Goal: Transaction & Acquisition: Purchase product/service

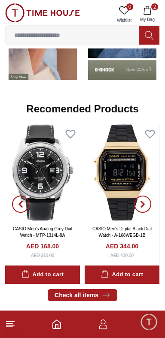
click at [80, 193] on img at bounding box center [42, 172] width 75 height 96
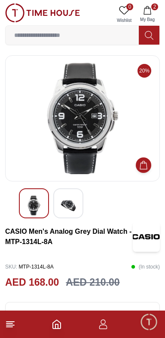
click at [69, 214] on img at bounding box center [67, 206] width 15 height 20
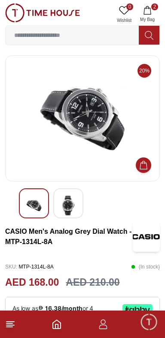
click at [29, 211] on img at bounding box center [33, 206] width 15 height 20
click at [28, 202] on img at bounding box center [33, 206] width 15 height 20
click at [34, 209] on img at bounding box center [33, 206] width 15 height 20
click at [29, 198] on img at bounding box center [33, 206] width 15 height 20
click at [25, 206] on div at bounding box center [34, 203] width 30 height 30
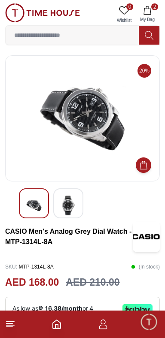
click at [57, 191] on div at bounding box center [68, 203] width 30 height 30
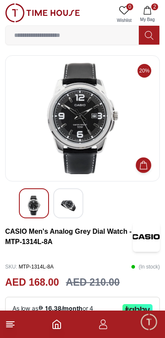
scroll to position [16, 0]
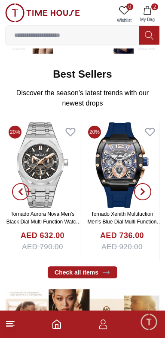
scroll to position [753, 0]
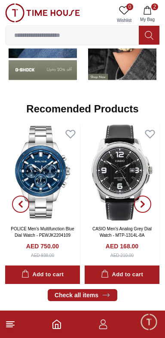
click at [10, 327] on line at bounding box center [9, 327] width 6 height 0
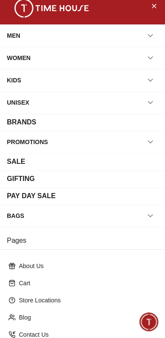
scroll to position [8, 0]
click at [145, 41] on button "button" at bounding box center [149, 35] width 15 height 15
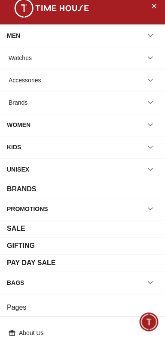
click at [155, 57] on button "button" at bounding box center [149, 57] width 15 height 15
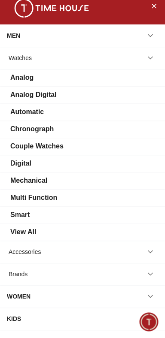
click at [145, 55] on button "button" at bounding box center [149, 57] width 15 height 15
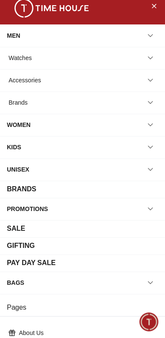
click at [155, 74] on button "button" at bounding box center [149, 79] width 15 height 15
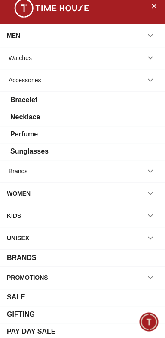
click at [48, 157] on div "Sunglasses" at bounding box center [29, 151] width 38 height 10
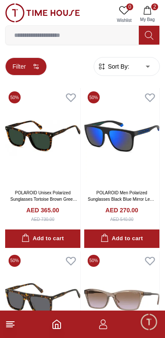
click at [30, 74] on button "Filter" at bounding box center [26, 66] width 42 height 18
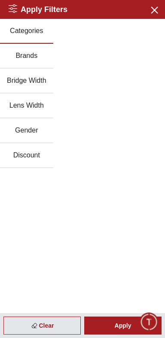
click at [29, 62] on button "Brands" at bounding box center [26, 56] width 53 height 25
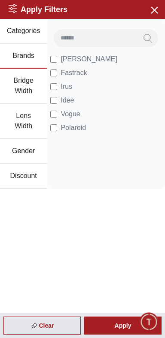
click at [63, 69] on li "Fastrack" at bounding box center [105, 73] width 111 height 14
click at [47, 62] on button "Brands" at bounding box center [23, 56] width 47 height 25
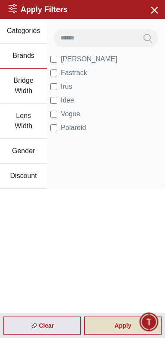
click at [99, 325] on div "Apply" at bounding box center [122, 326] width 77 height 18
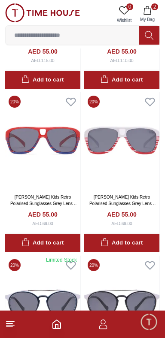
scroll to position [1540, 0]
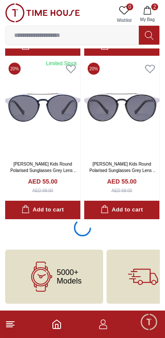
scroll to position [1538, 0]
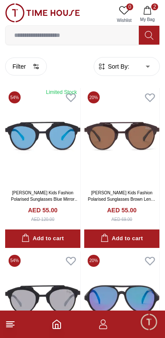
click at [120, 63] on span "Sort By:" at bounding box center [117, 66] width 23 height 9
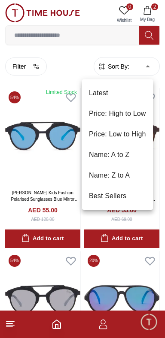
click at [134, 116] on li "Price: High to Low" at bounding box center [117, 113] width 71 height 21
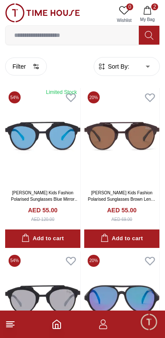
type input "*"
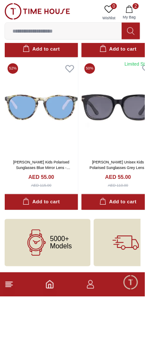
scroll to position [1619, 0]
